Goal: Find specific page/section: Find specific page/section

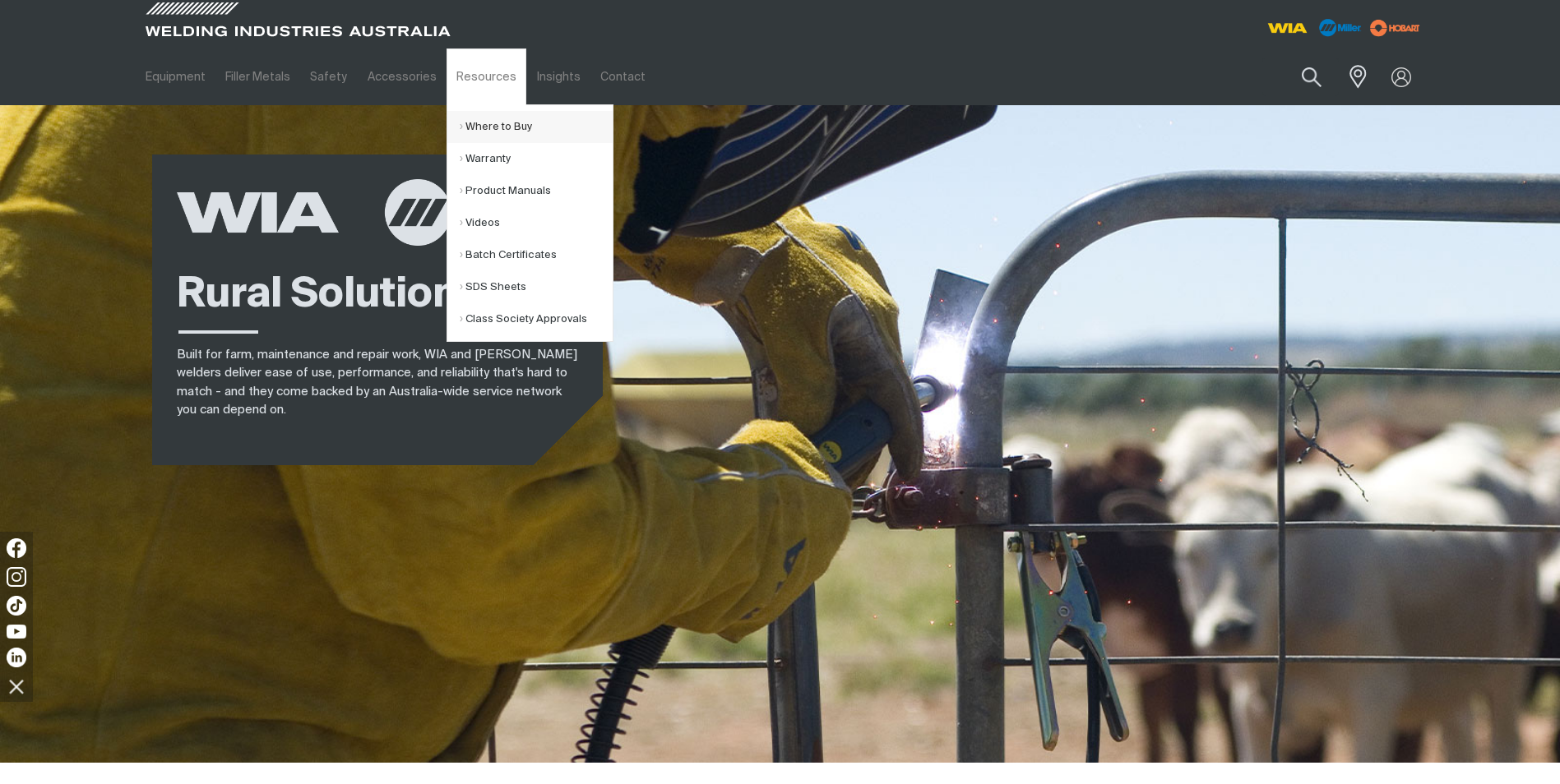
click at [512, 127] on link "Where to Buy" at bounding box center [536, 127] width 153 height 32
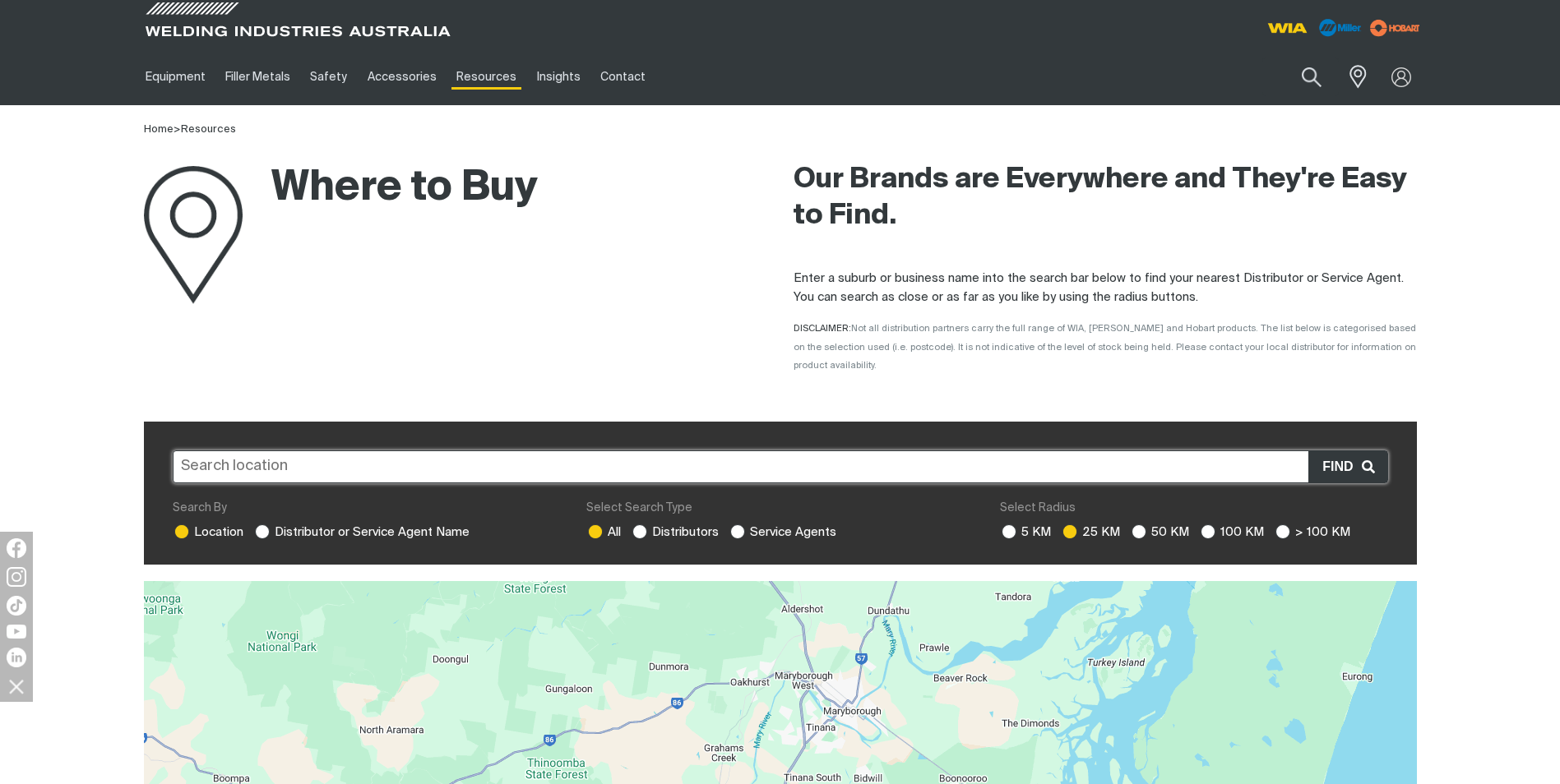
click at [248, 451] on input "text" at bounding box center [780, 467] width 1215 height 33
type input "BJ"
click at [637, 525] on ins at bounding box center [640, 532] width 15 height 15
click at [637, 525] on input "Distributors" at bounding box center [638, 530] width 11 height 11
radio input "true"
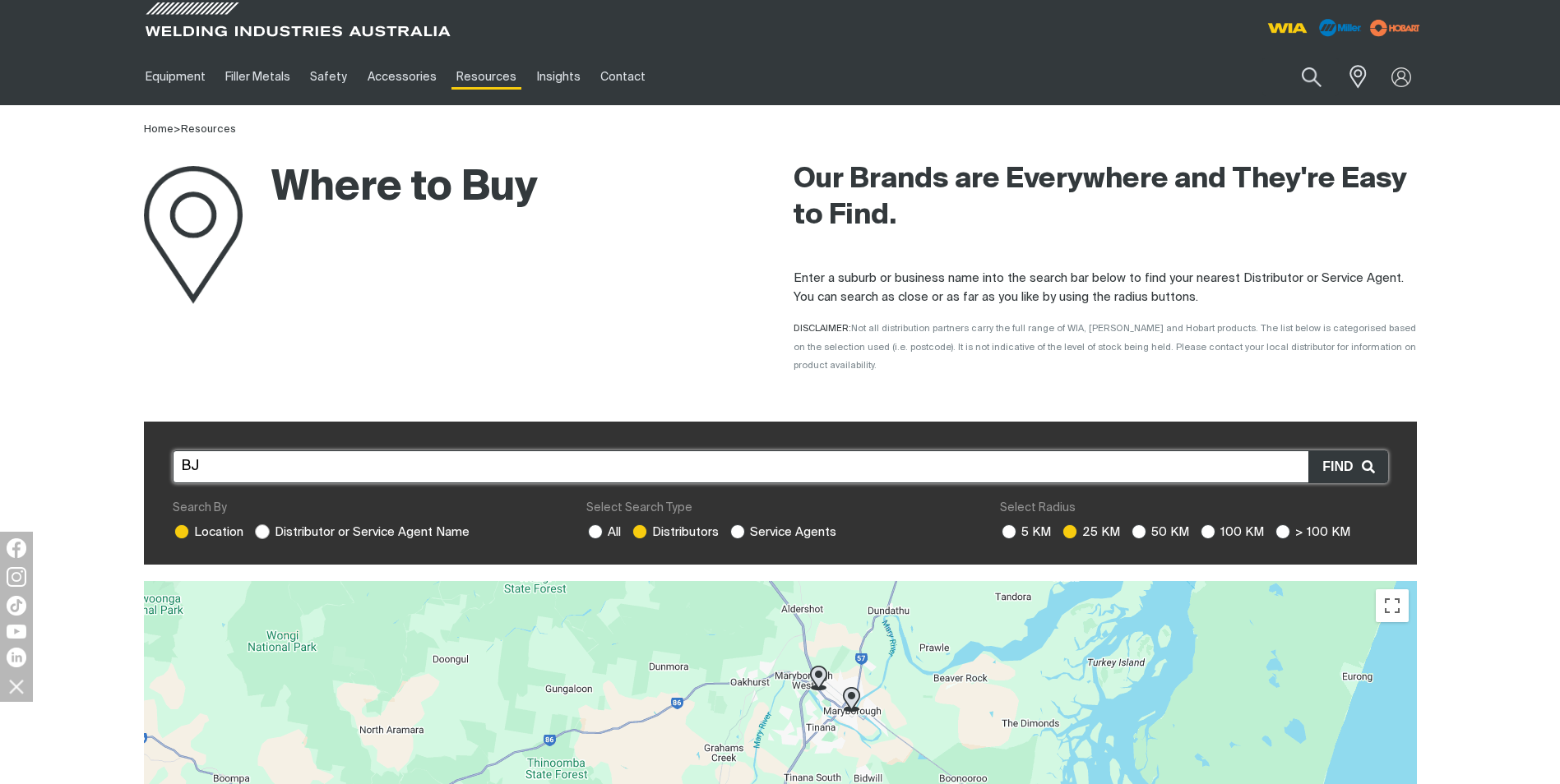
click at [272, 526] on label "Distributor or Service Agent Name" at bounding box center [361, 532] width 216 height 12
click at [266, 525] on input "Distributor or Service Agent Name" at bounding box center [260, 530] width 11 height 11
radio input "true"
click at [262, 525] on ins at bounding box center [262, 532] width 15 height 15
click at [262, 525] on input "Distributor or Service Agent Name" at bounding box center [260, 530] width 11 height 11
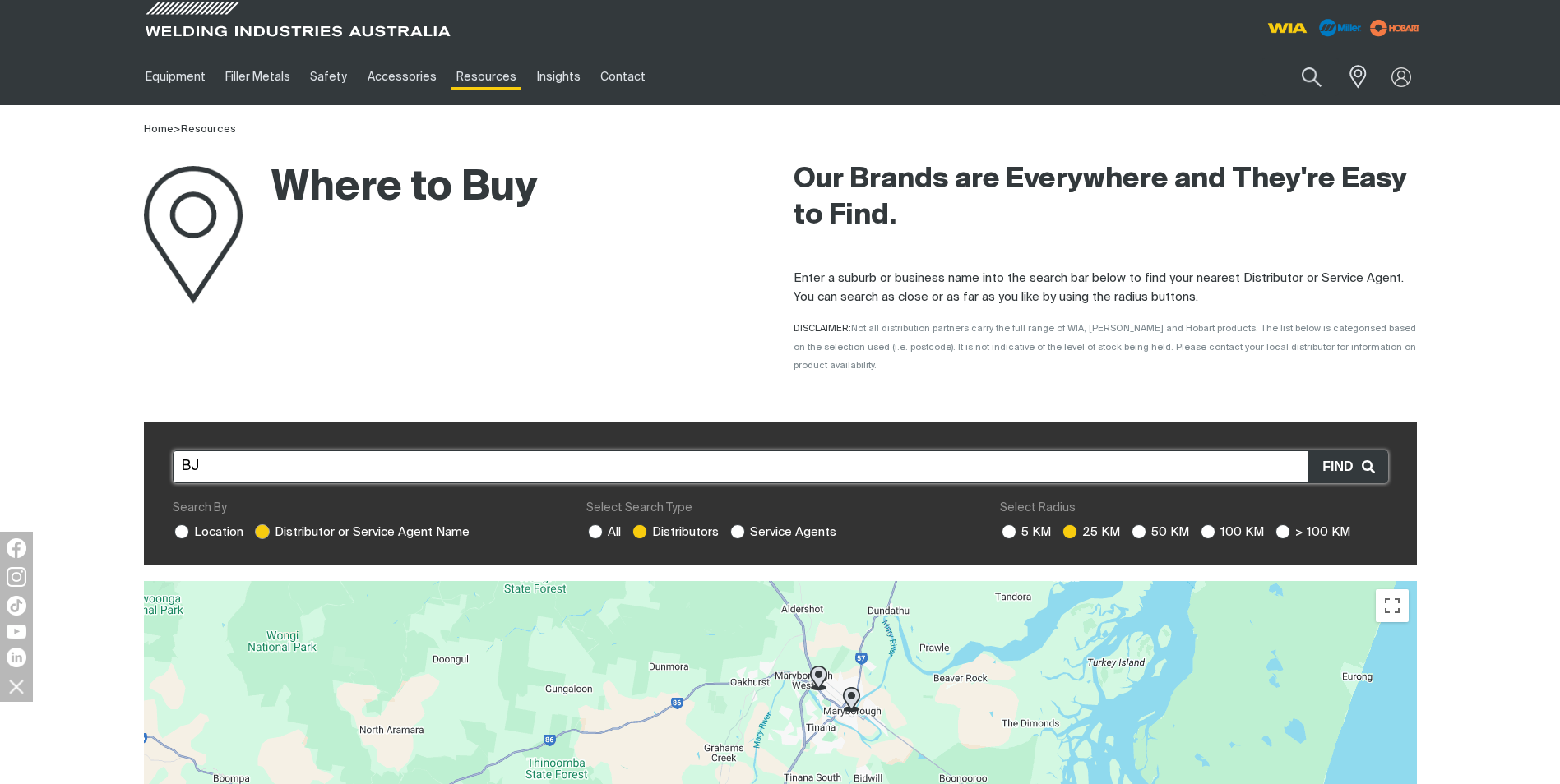
click at [264, 525] on ins at bounding box center [262, 532] width 15 height 15
click at [264, 525] on input "Distributor or Service Agent Name" at bounding box center [260, 530] width 11 height 11
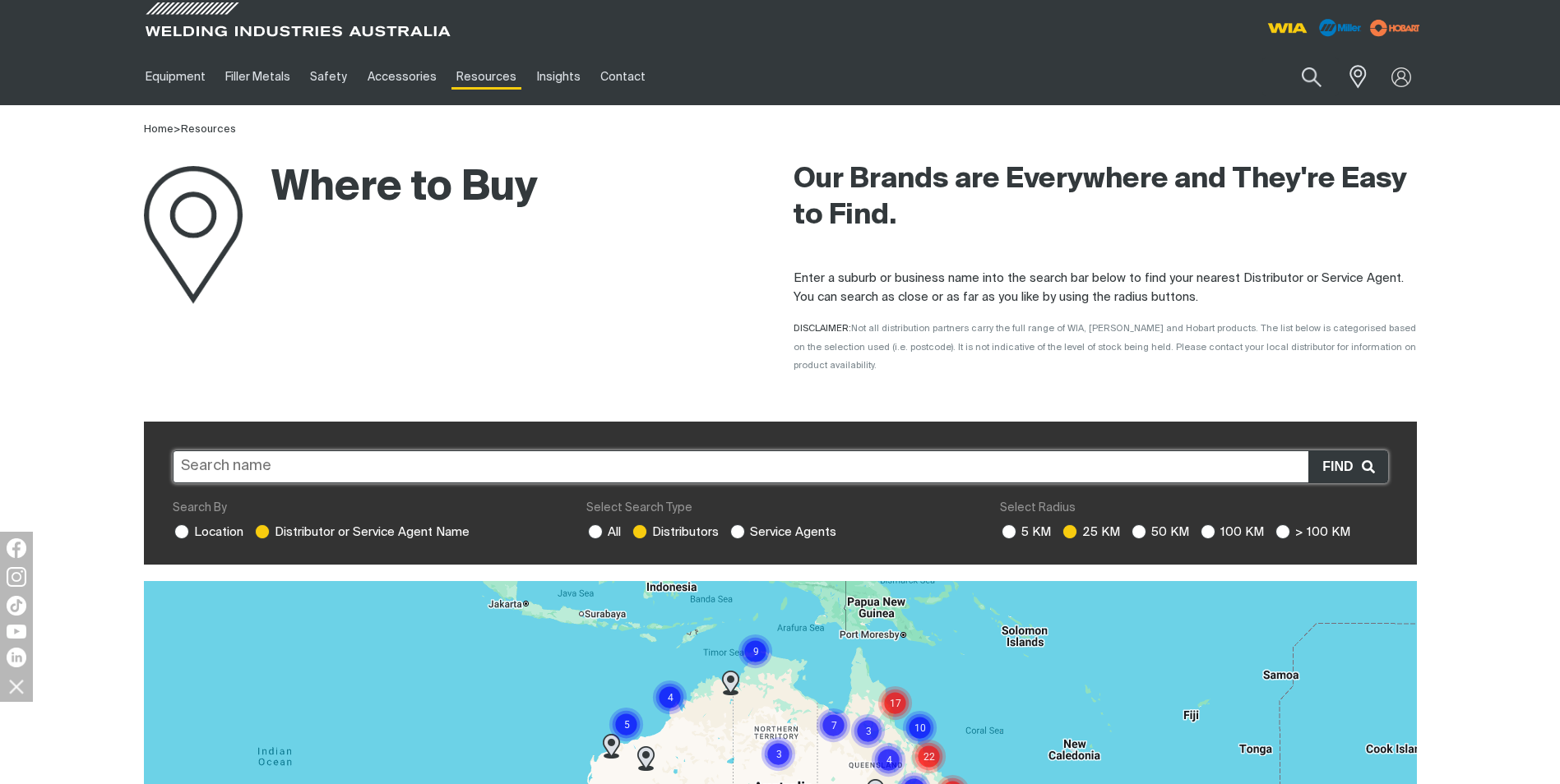
click at [271, 451] on input at bounding box center [780, 467] width 1215 height 33
type input "BJ"
click at [1404, 422] on button "submit" at bounding box center [1410, 424] width 13 height 5
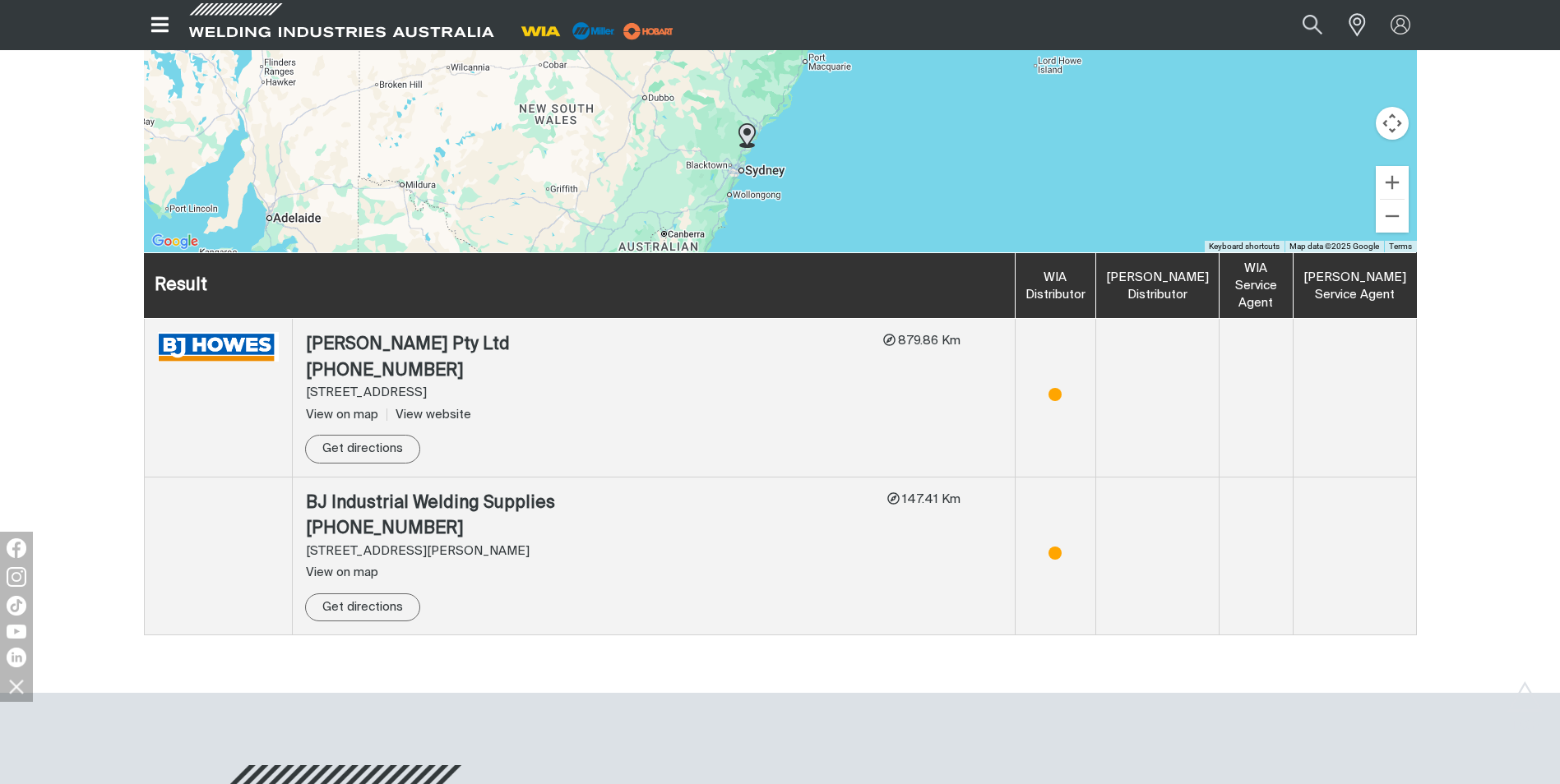
scroll to position [329, 0]
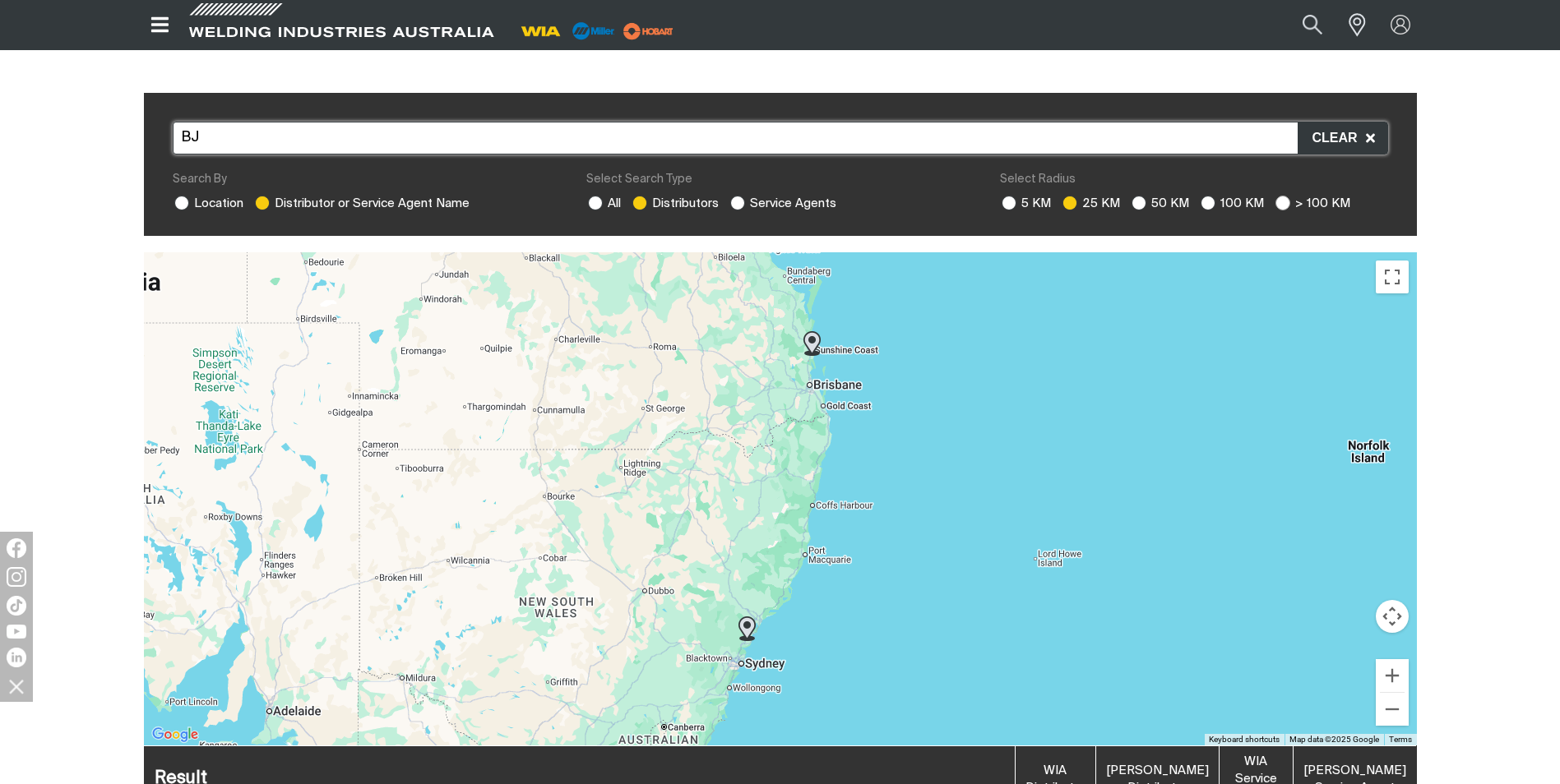
click at [1278, 196] on ins at bounding box center [1282, 203] width 15 height 15
click at [1278, 196] on input "> 100 KM" at bounding box center [1280, 201] width 11 height 11
radio input "true"
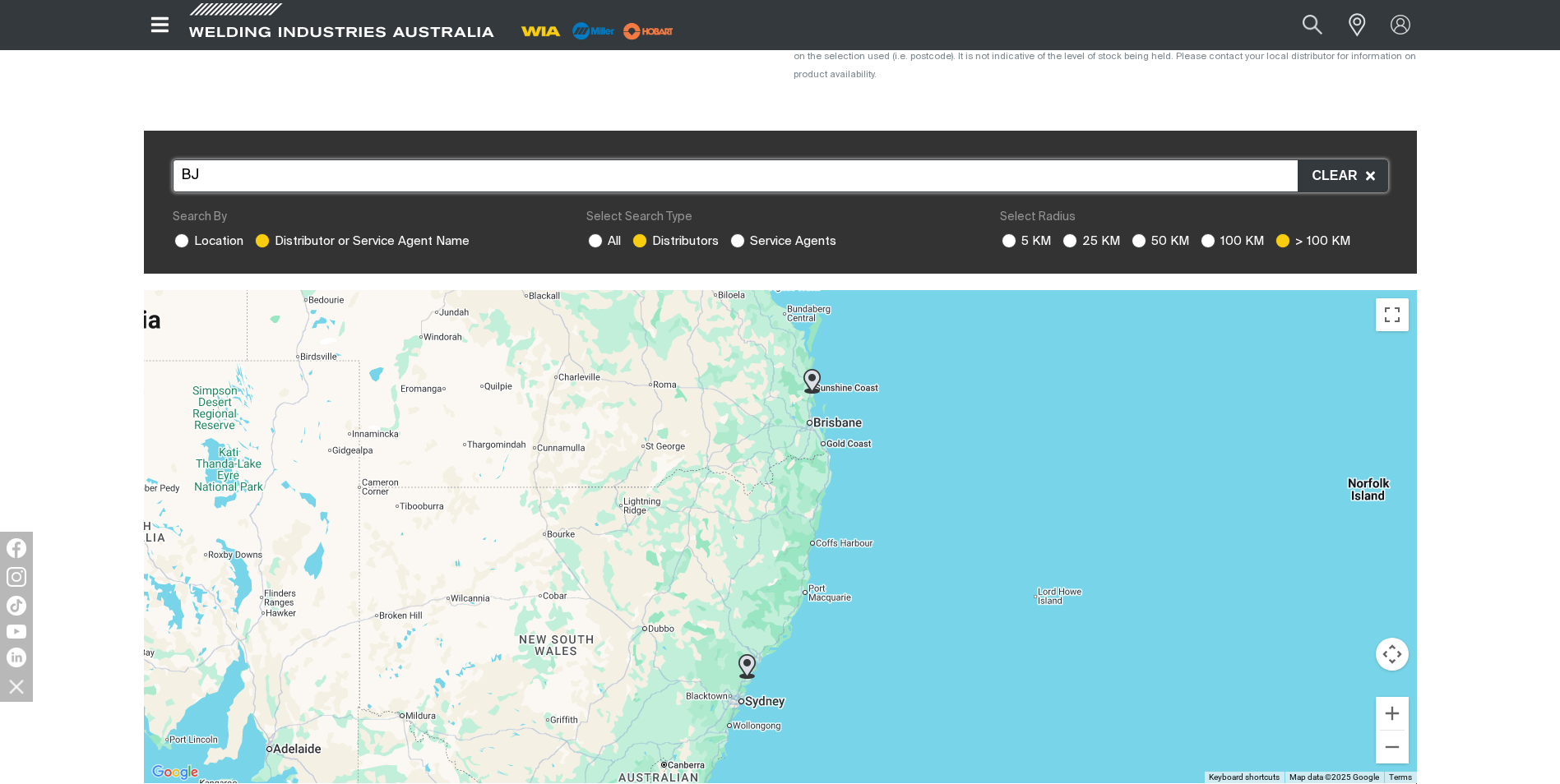
scroll to position [164, 0]
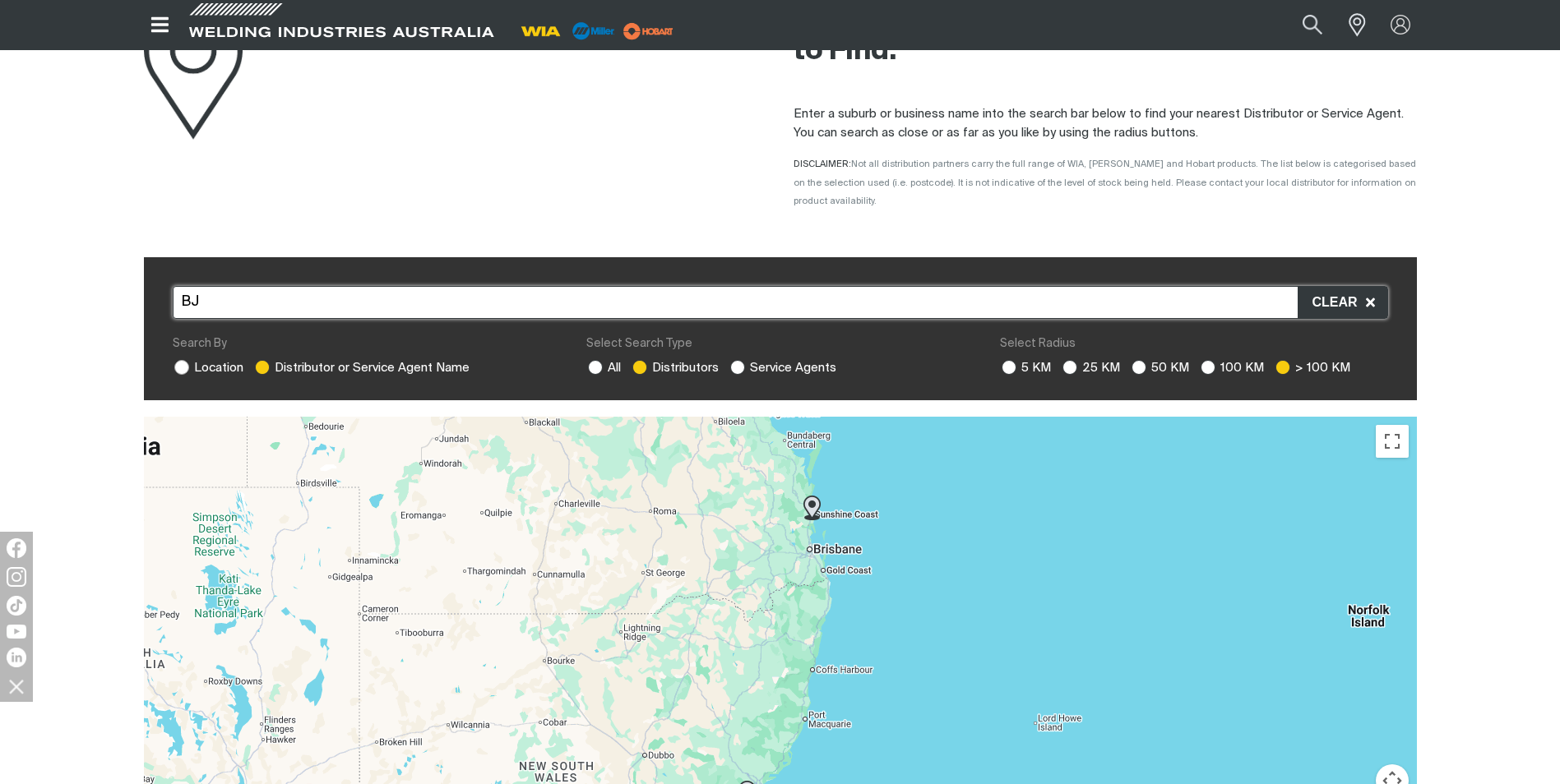
click at [179, 360] on ins at bounding box center [182, 367] width 15 height 15
click at [179, 360] on input "Location" at bounding box center [180, 365] width 11 height 11
radio input "true"
click at [235, 291] on input "text" at bounding box center [780, 302] width 1215 height 33
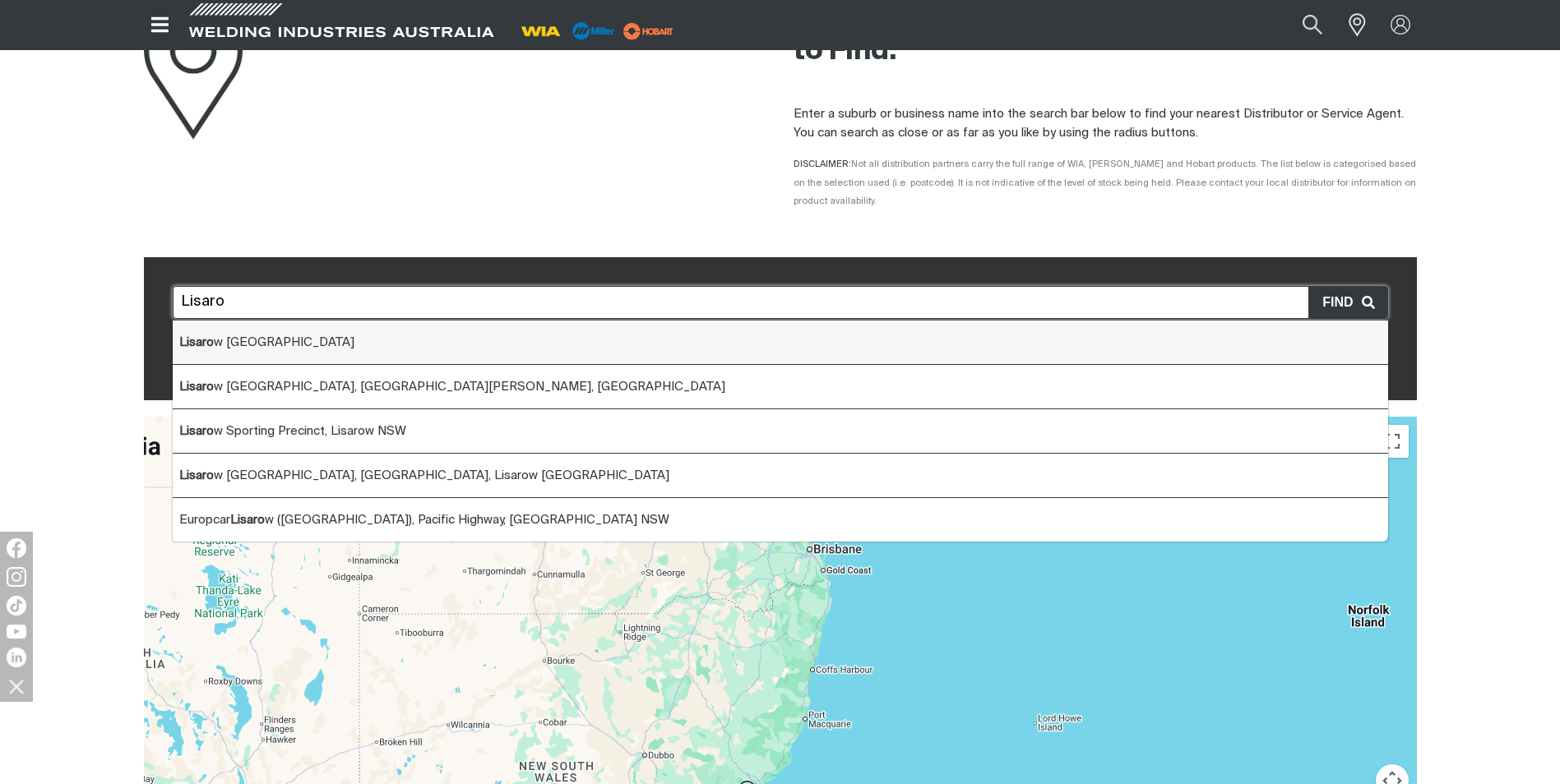
click at [257, 331] on li "Lisaro w [GEOGRAPHIC_DATA]" at bounding box center [780, 342] width 1215 height 44
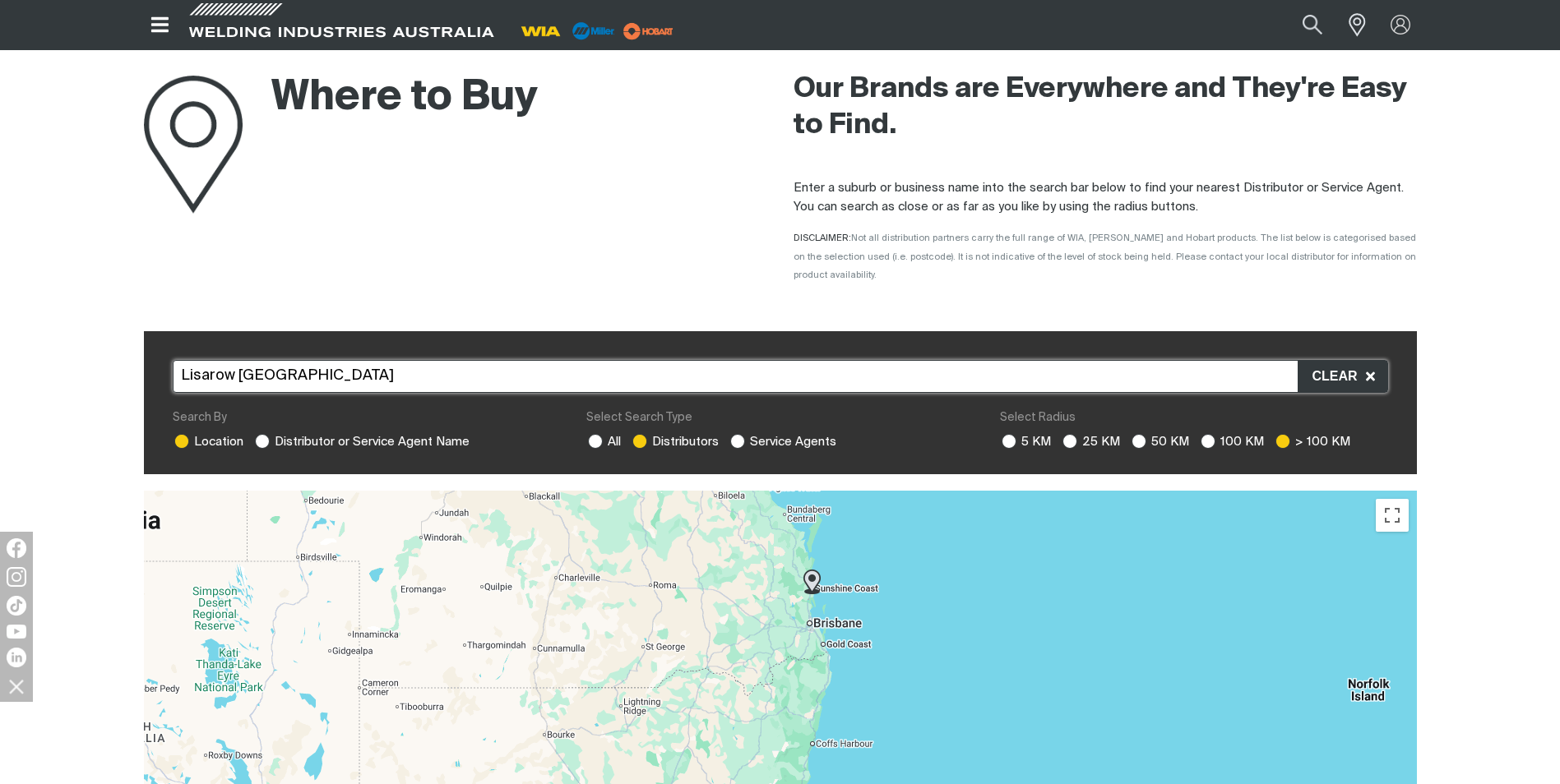
scroll to position [0, 0]
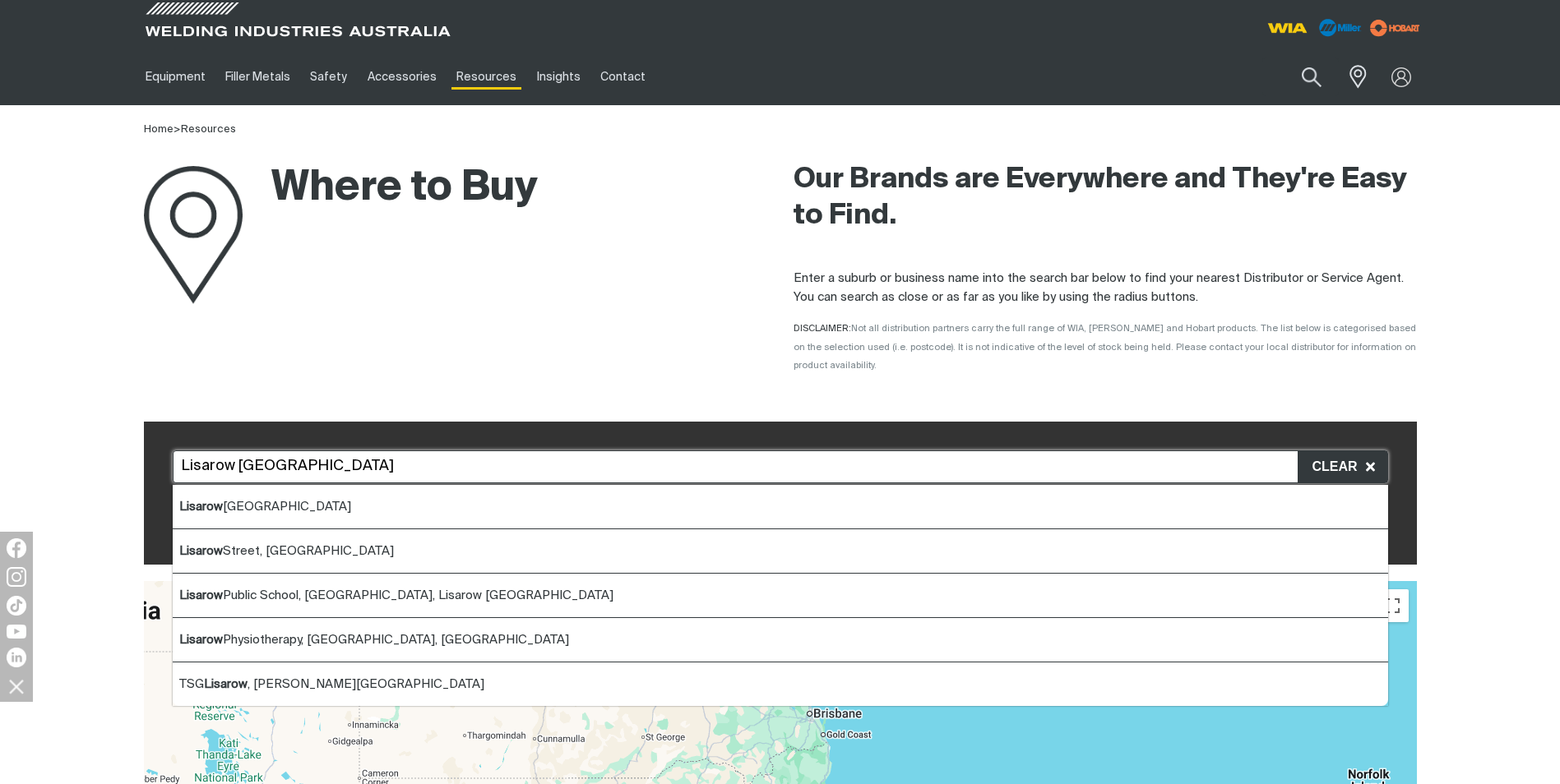
drag, startPoint x: 272, startPoint y: 452, endPoint x: 154, endPoint y: 449, distance: 118.0
click at [154, 449] on div "[GEOGRAPHIC_DATA] [GEOGRAPHIC_DATA] [GEOGRAPHIC_DATA] [GEOGRAPHIC_DATA] [GEOGRA…" at bounding box center [780, 493] width 1273 height 144
type input "M"
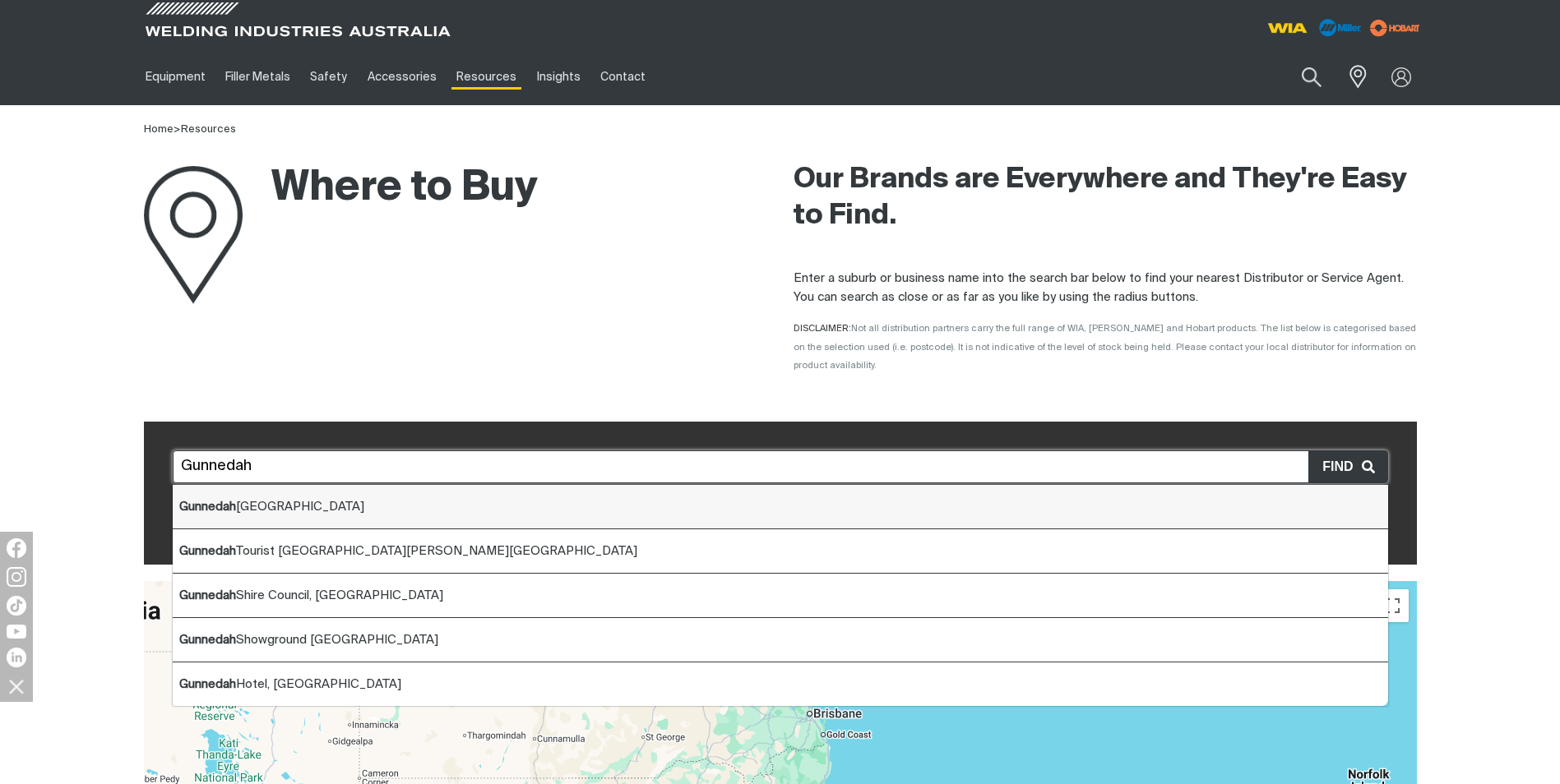
click at [234, 500] on li "[GEOGRAPHIC_DATA] [GEOGRAPHIC_DATA]" at bounding box center [780, 507] width 1215 height 44
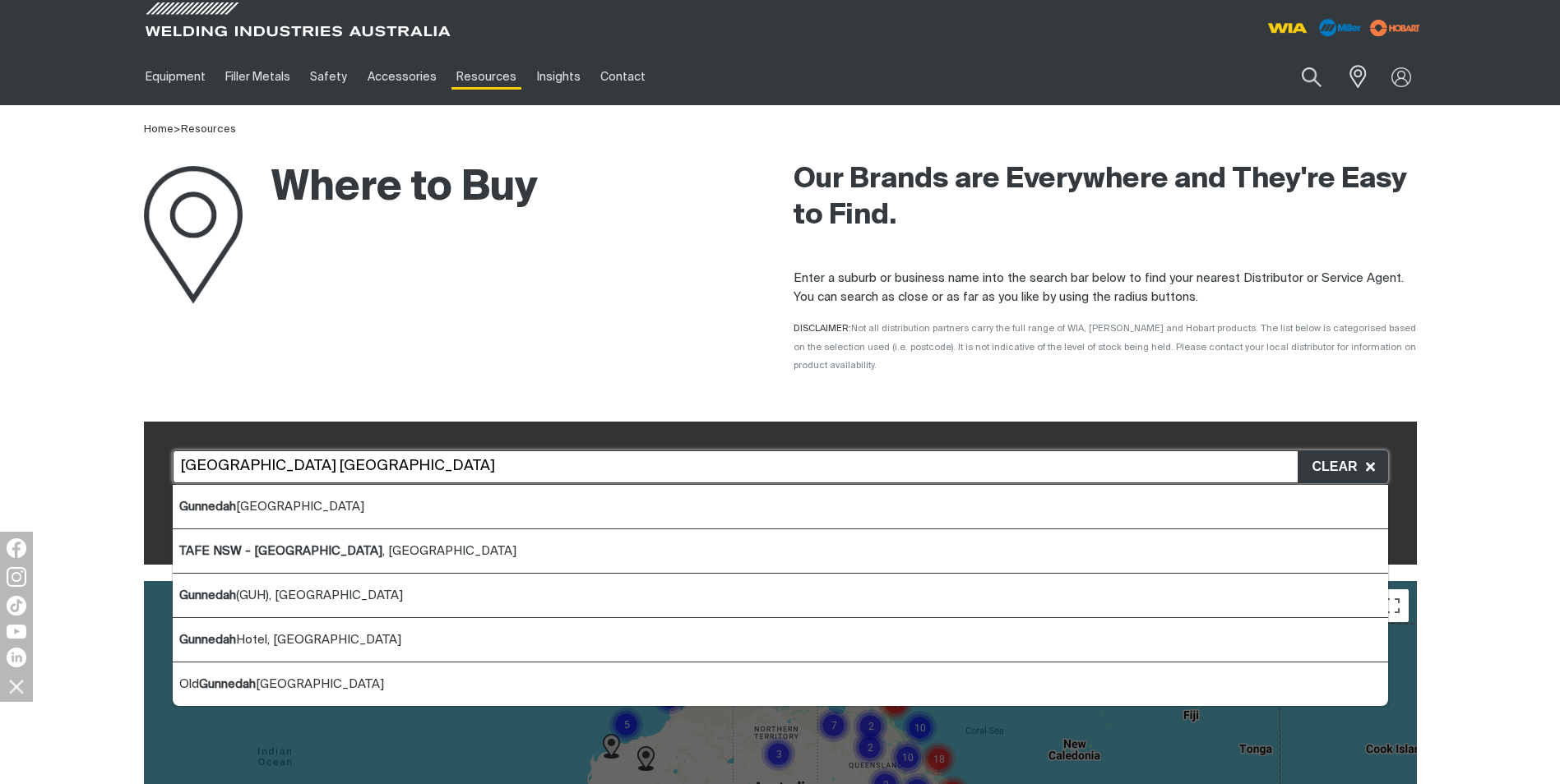
drag, startPoint x: 303, startPoint y: 441, endPoint x: 162, endPoint y: 450, distance: 141.3
click at [162, 450] on div "[GEOGRAPHIC_DATA] [GEOGRAPHIC_DATA] [GEOGRAPHIC_DATA] [GEOGRAPHIC_DATA] [GEOGRA…" at bounding box center [780, 493] width 1273 height 144
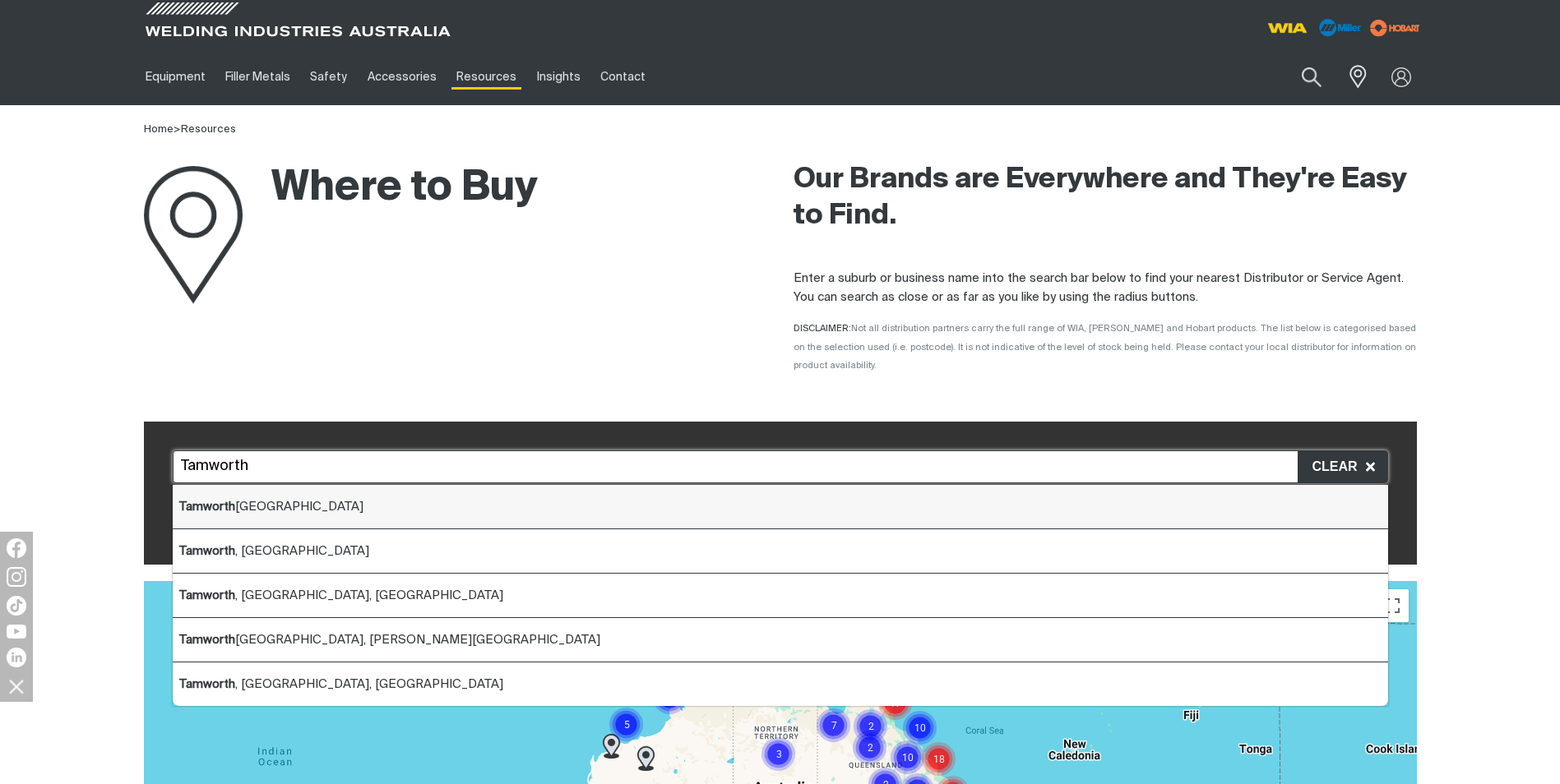
click at [207, 501] on b "Tamworth" at bounding box center [206, 507] width 56 height 12
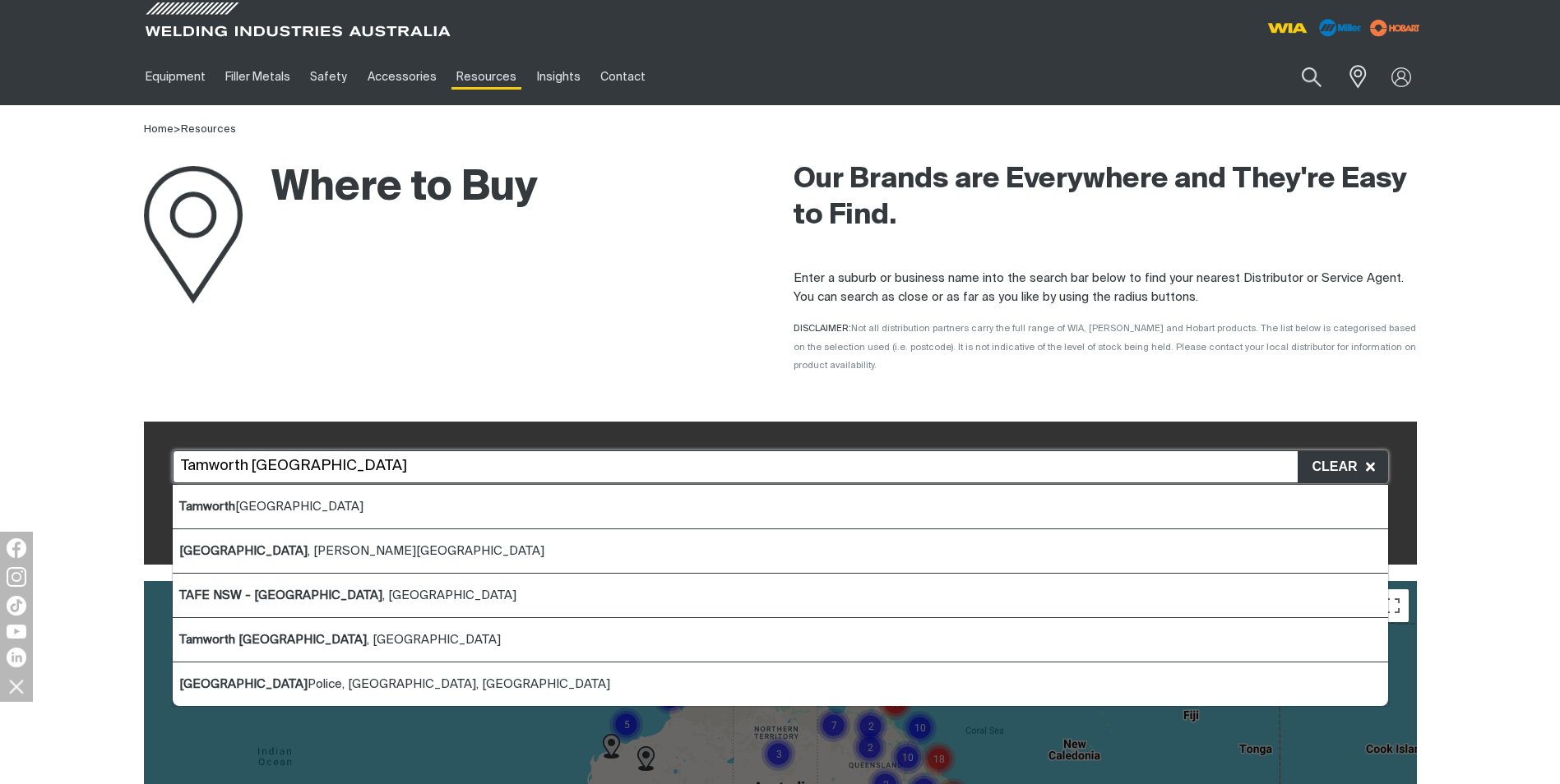
drag, startPoint x: 297, startPoint y: 452, endPoint x: 148, endPoint y: 437, distance: 149.8
click at [148, 437] on div "[GEOGRAPHIC_DATA] [GEOGRAPHIC_DATA] [GEOGRAPHIC_DATA] [GEOGRAPHIC_DATA] [GEOGRA…" at bounding box center [780, 493] width 1273 height 144
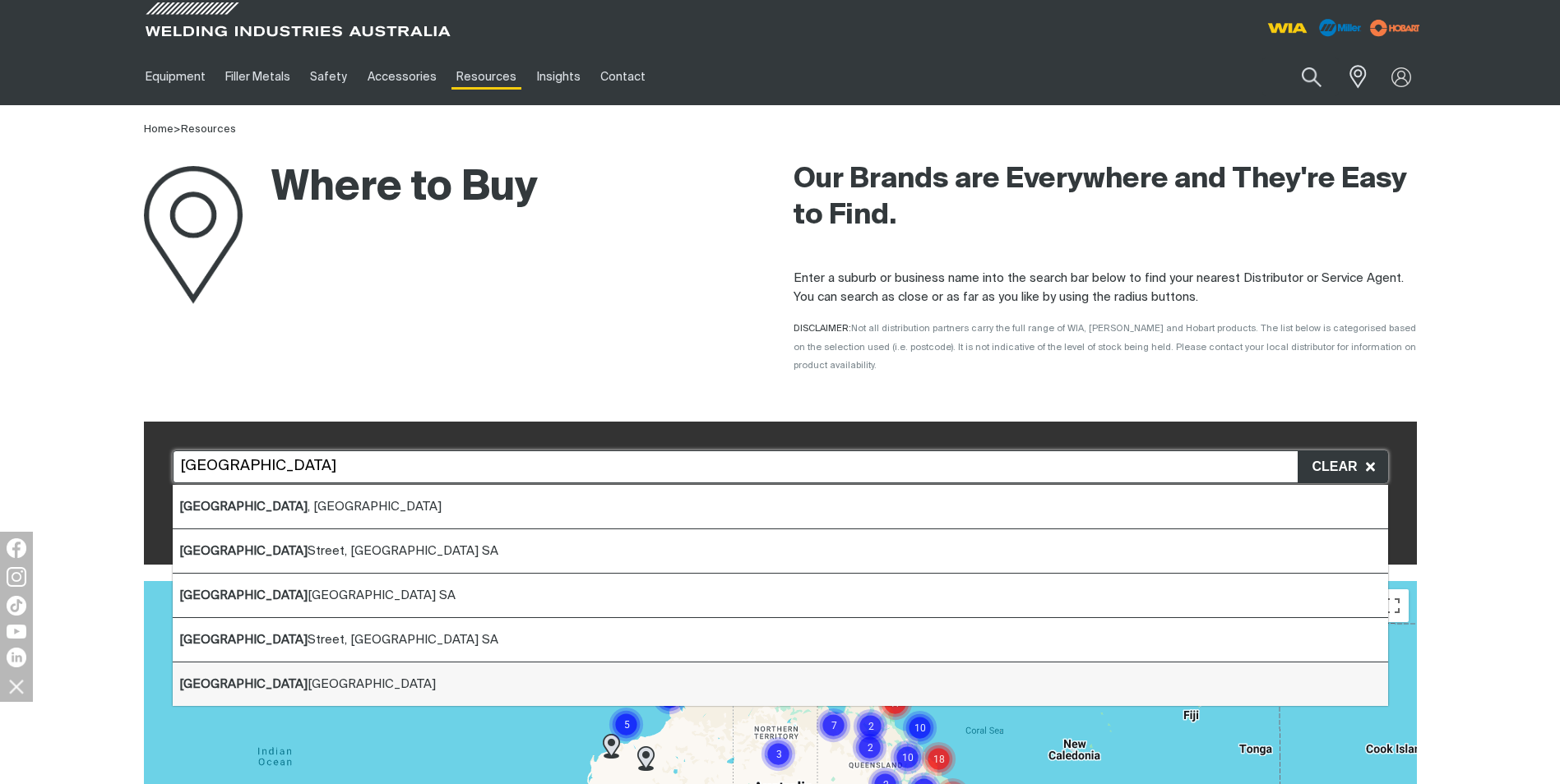
click at [229, 662] on li "[GEOGRAPHIC_DATA] [GEOGRAPHIC_DATA]" at bounding box center [780, 683] width 1215 height 43
type input "[GEOGRAPHIC_DATA] [GEOGRAPHIC_DATA]"
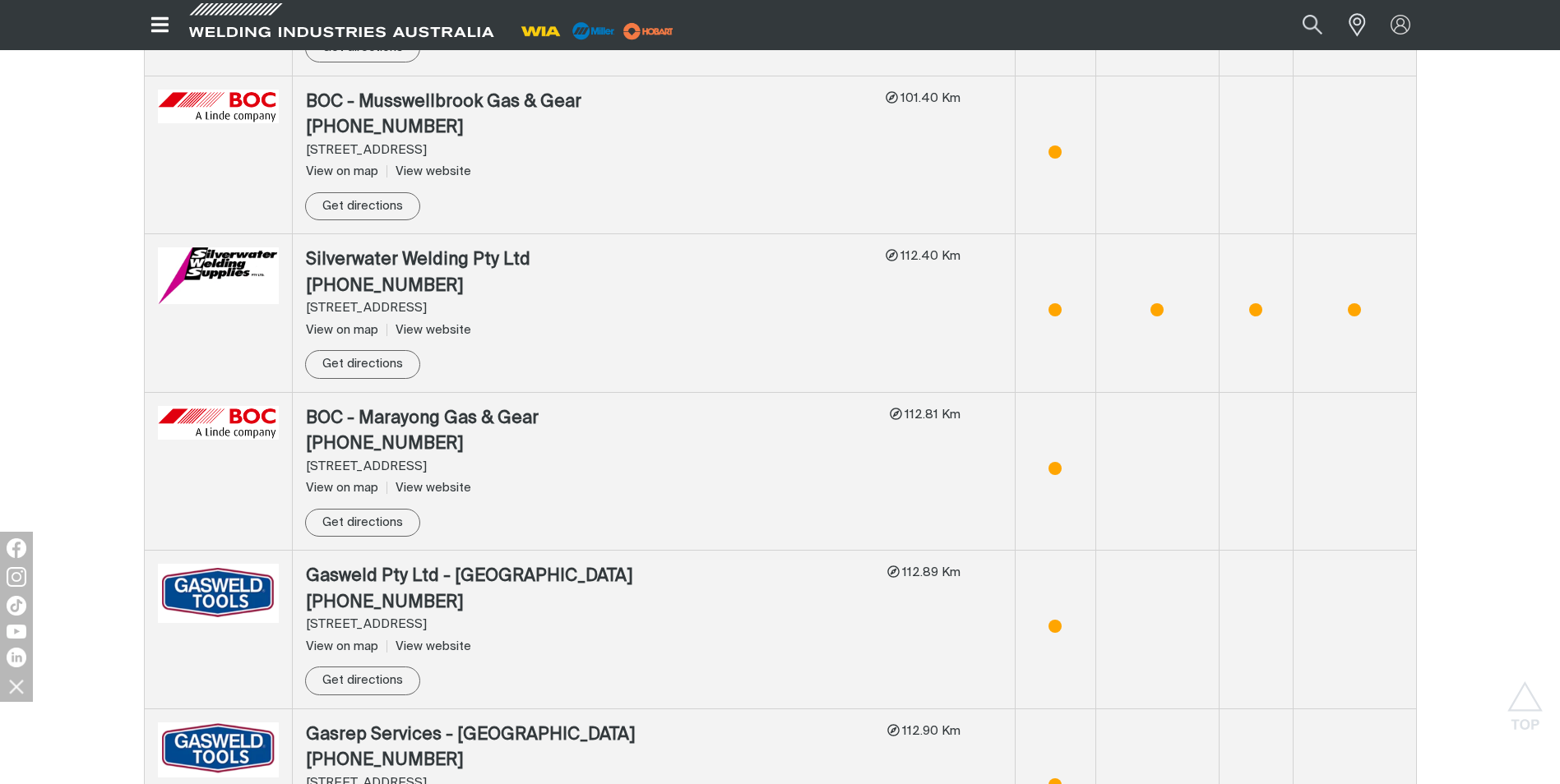
scroll to position [3123, 0]
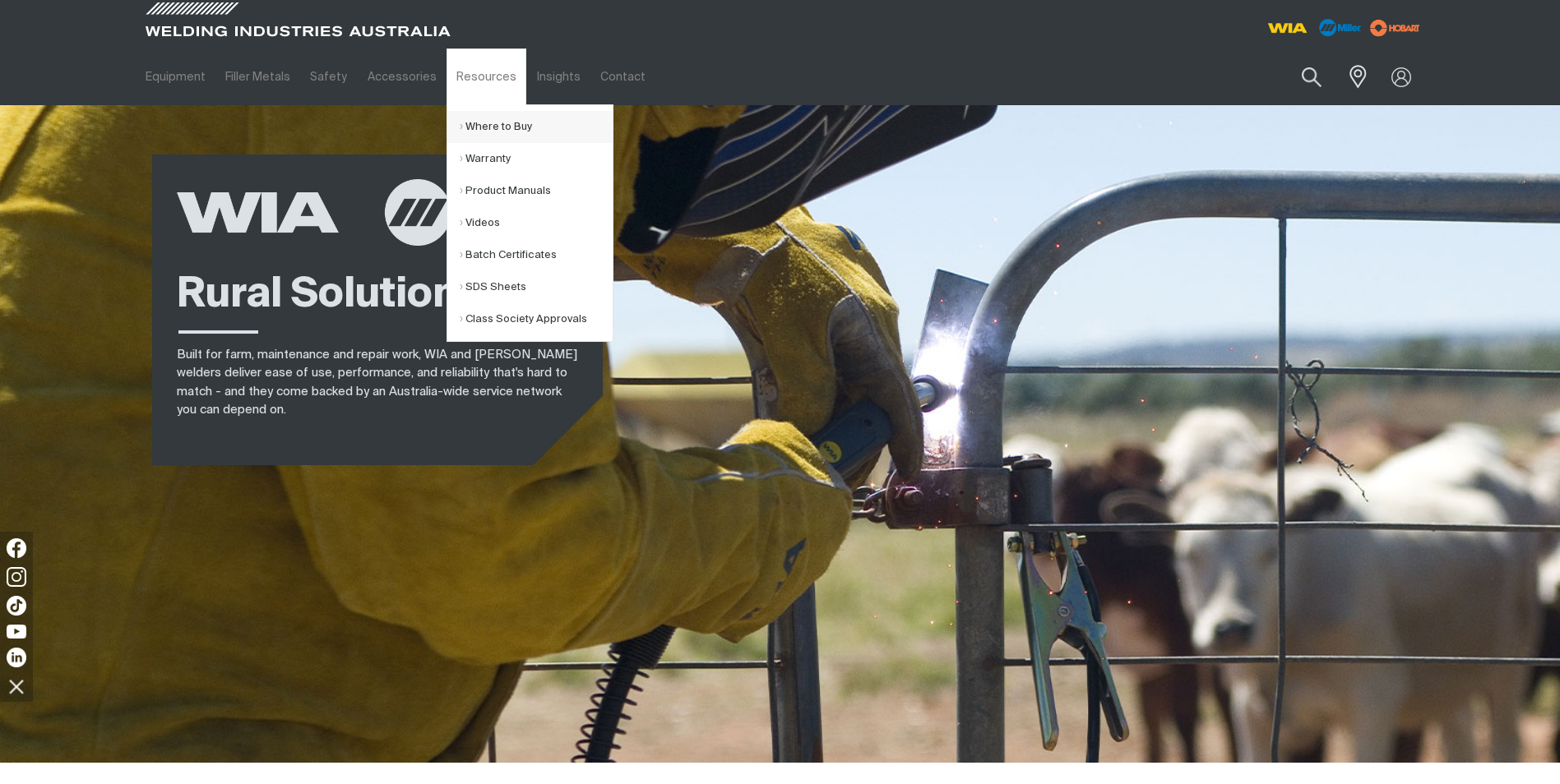
click at [460, 123] on link "Where to Buy" at bounding box center [536, 127] width 153 height 32
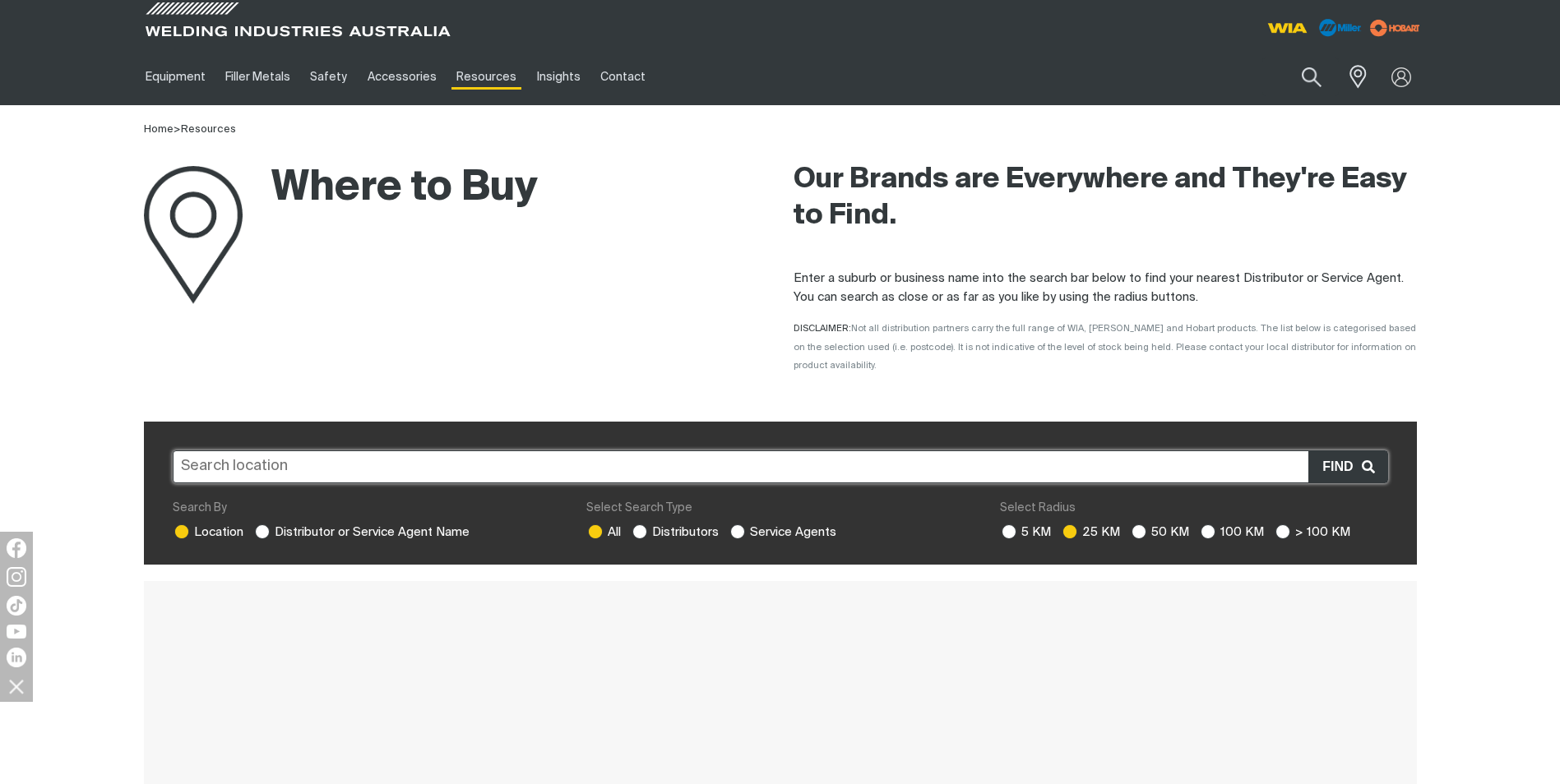
scroll to position [737, 0]
